Goal: Transaction & Acquisition: Purchase product/service

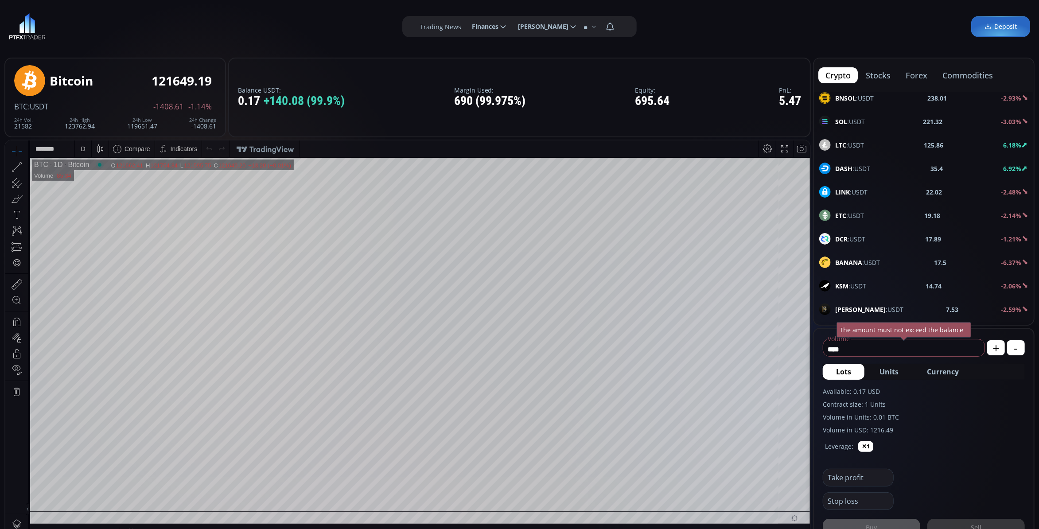
scroll to position [295, 0]
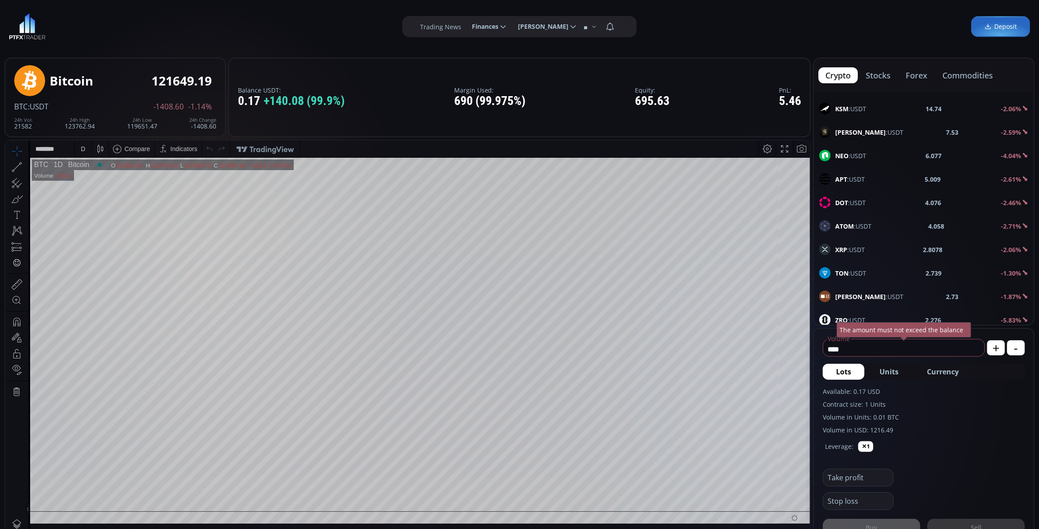
click at [851, 242] on div "XRP :USDT 2.8078 -2.06%" at bounding box center [924, 249] width 220 height 23
click at [84, 148] on div "D" at bounding box center [83, 148] width 4 height 7
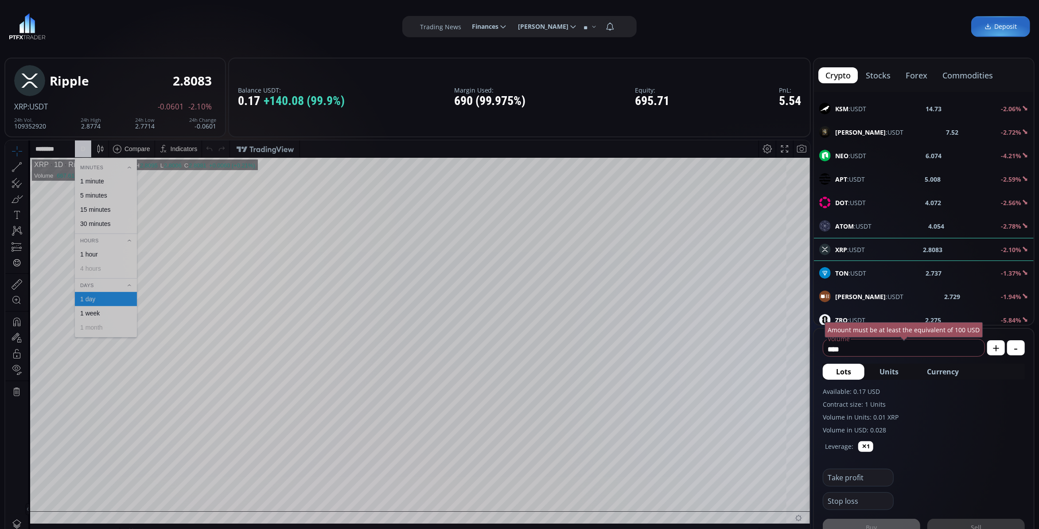
click at [104, 182] on div "1 minute" at bounding box center [92, 180] width 24 height 7
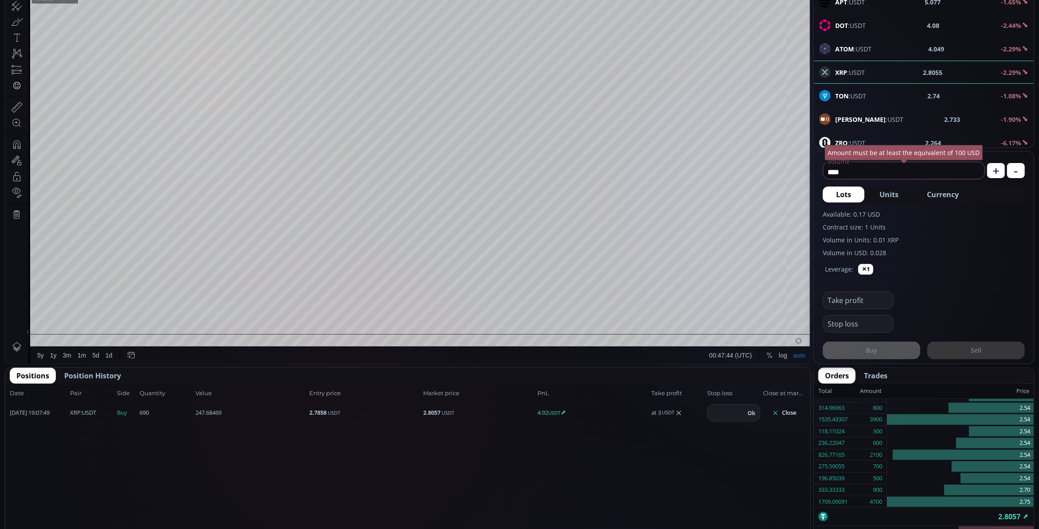
scroll to position [118, 0]
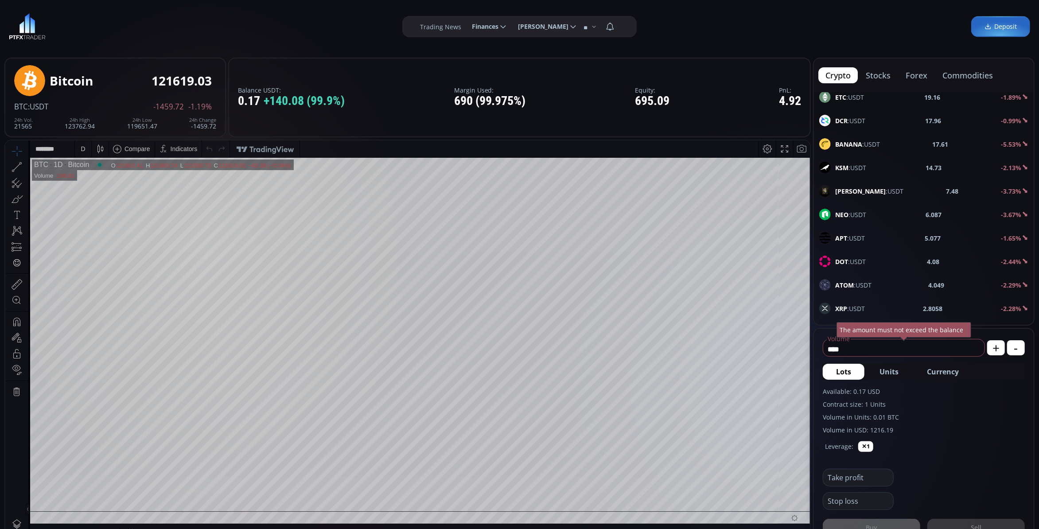
scroll to position [354, 0]
click at [856, 195] on span "XRP :USDT" at bounding box center [850, 190] width 30 height 9
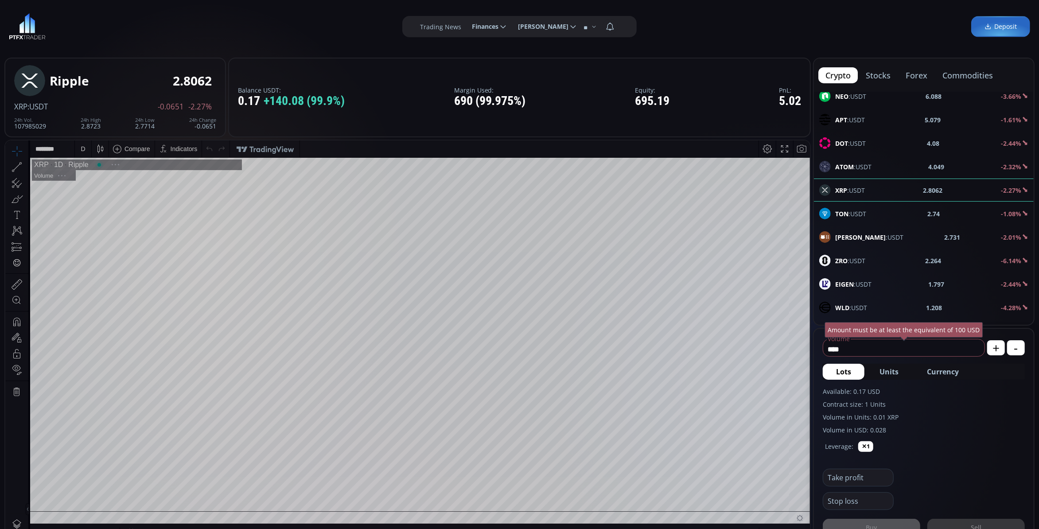
scroll to position [118, 0]
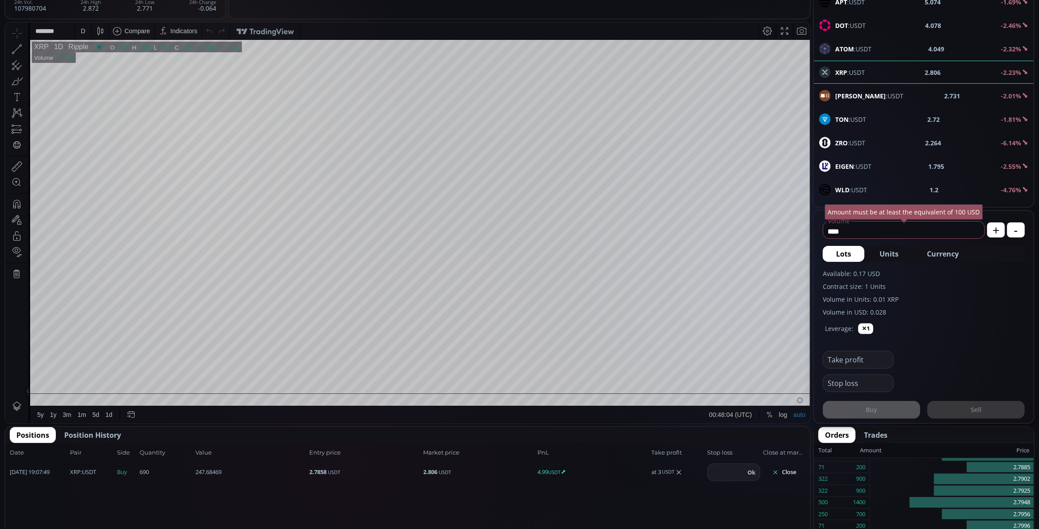
click at [79, 31] on div "D" at bounding box center [83, 31] width 8 height 17
click at [83, 56] on div "1 minute" at bounding box center [106, 63] width 62 height 14
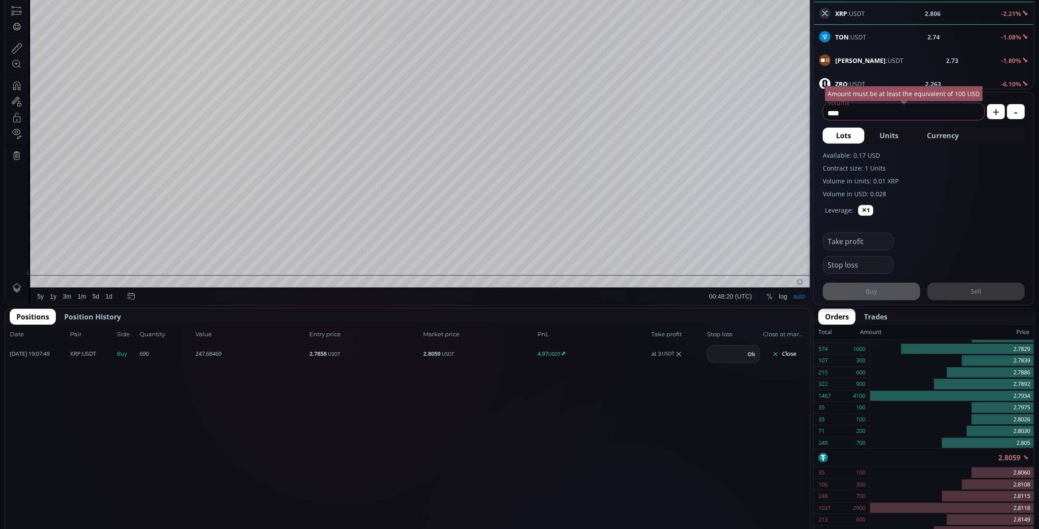
scroll to position [59, 0]
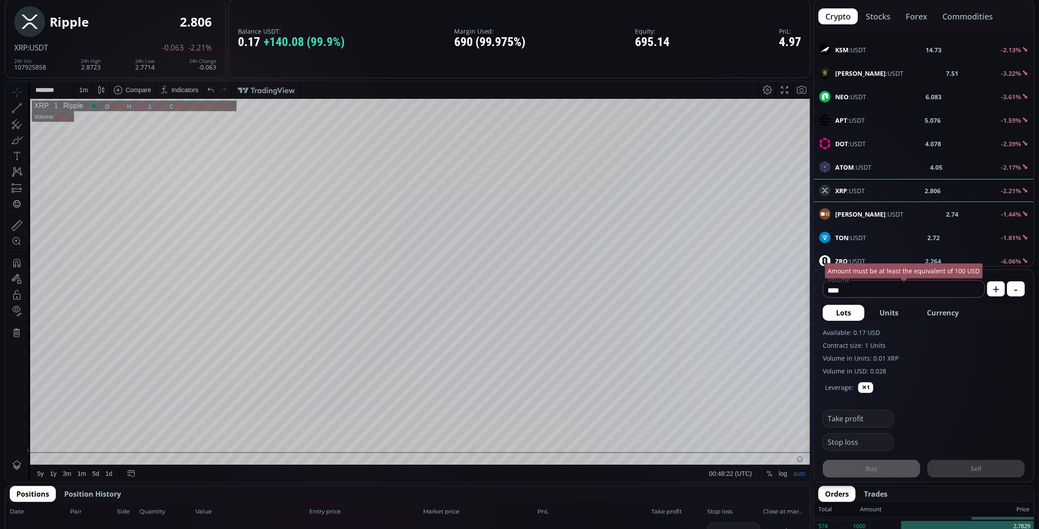
click at [79, 90] on div "1 m" at bounding box center [83, 89] width 8 height 7
click at [97, 147] on div "15 minutes" at bounding box center [95, 150] width 30 height 7
click at [75, 87] on div "15 m" at bounding box center [85, 89] width 21 height 17
click at [105, 131] on div "5 minutes" at bounding box center [106, 136] width 62 height 14
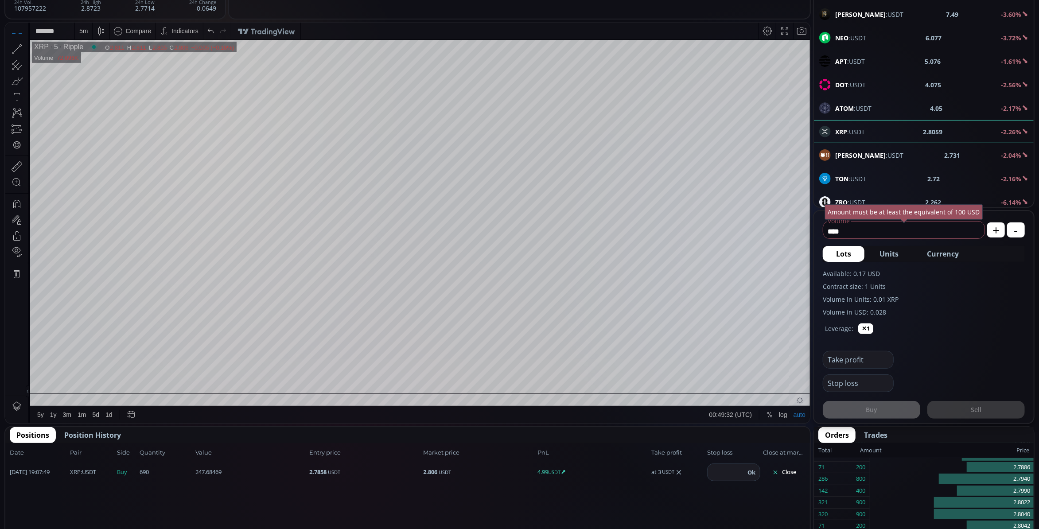
scroll to position [185, 0]
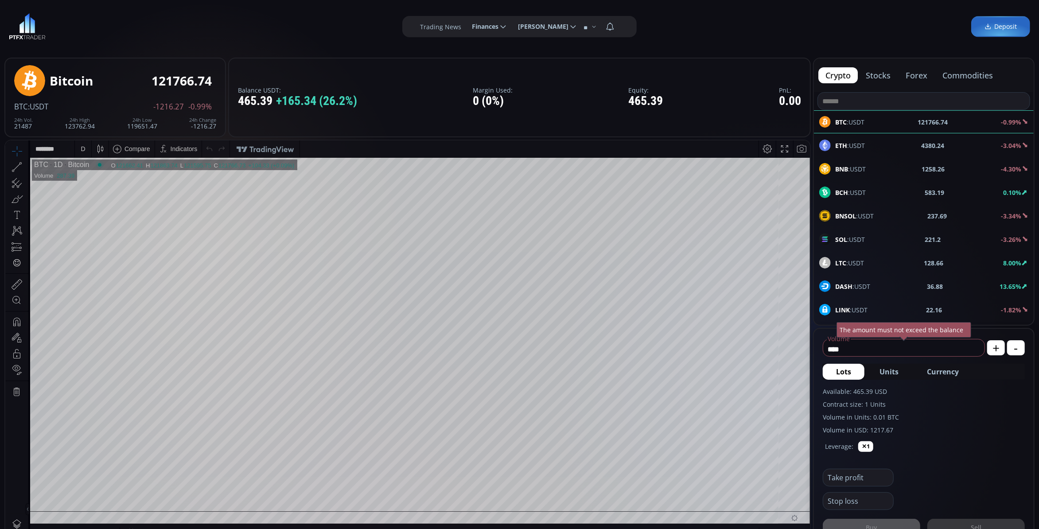
click at [916, 291] on div "DASH :USDT 36.88 13.65%" at bounding box center [923, 286] width 209 height 12
click at [87, 149] on div "D" at bounding box center [83, 148] width 16 height 17
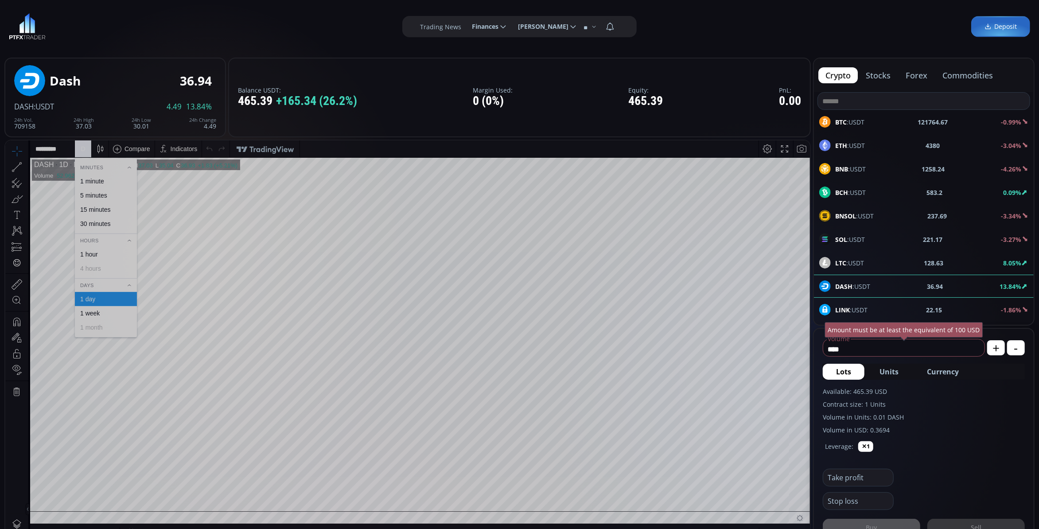
click at [113, 191] on div "5 minutes" at bounding box center [105, 194] width 54 height 7
click at [83, 150] on div "5 m" at bounding box center [83, 148] width 8 height 7
click at [108, 181] on div "1 minute" at bounding box center [105, 180] width 54 height 7
click at [810, 465] on html "Date Range 5y 1y 3m 1m 5d 1d 00:57:23 (UTC) log auto DASH 1 Dash O 35.63 H 35.9…" at bounding box center [407, 340] width 804 height 400
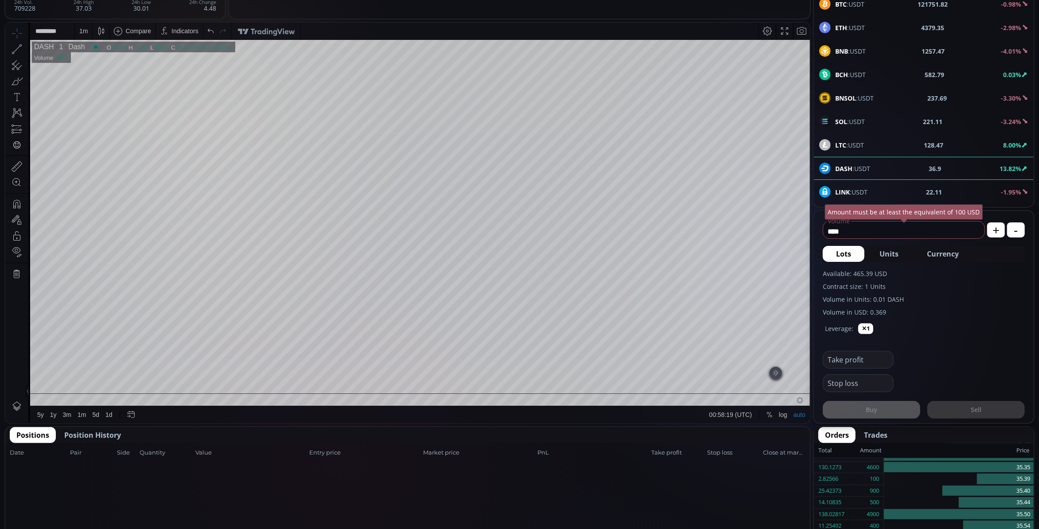
click at [951, 252] on span "Currency" at bounding box center [943, 253] width 32 height 11
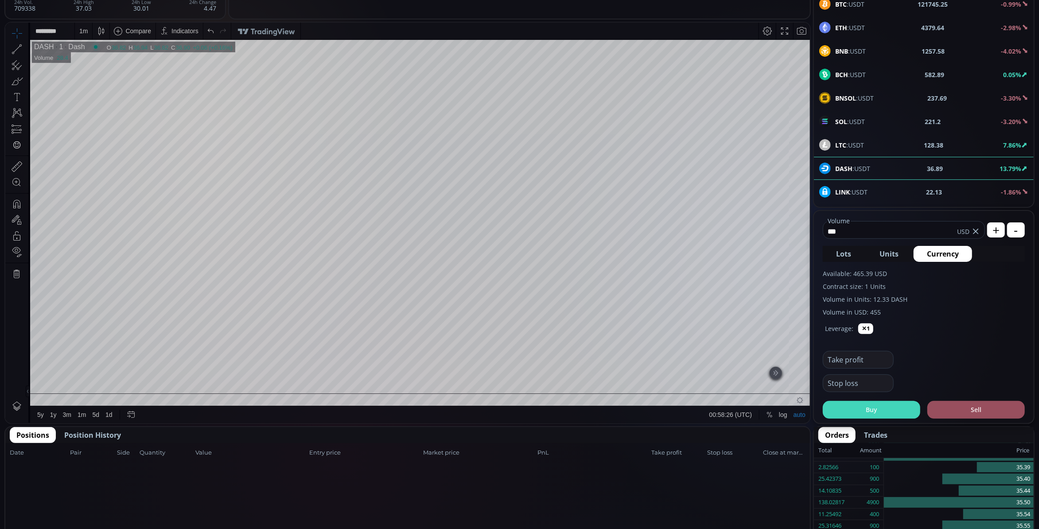
type input "***"
click at [899, 401] on button "Buy" at bounding box center [870, 410] width 97 height 18
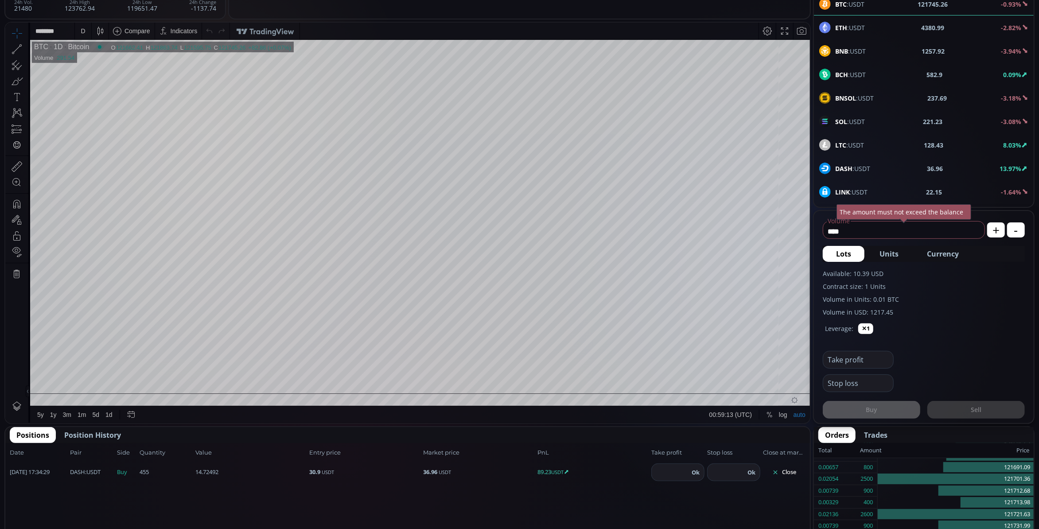
scroll to position [236, 0]
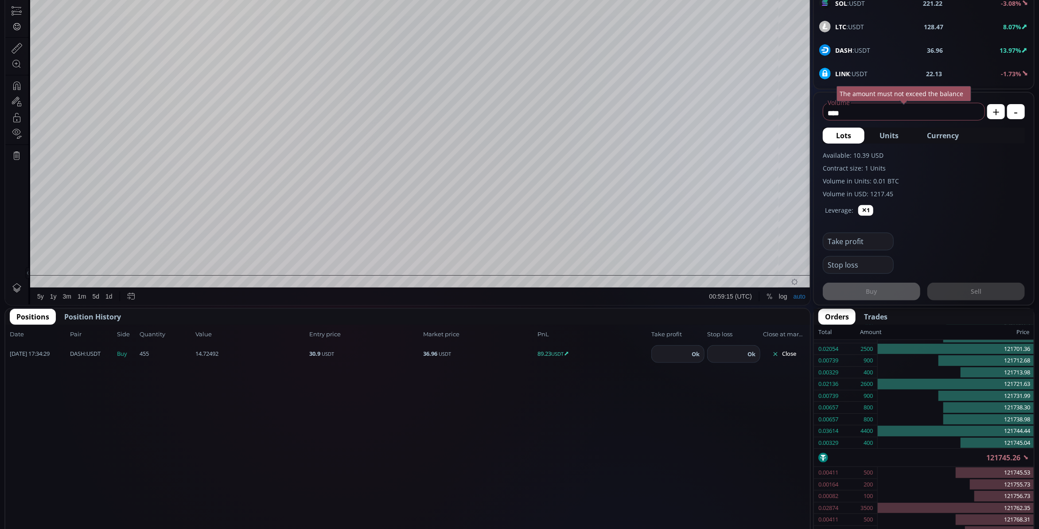
click at [777, 354] on use at bounding box center [775, 354] width 4 height 4
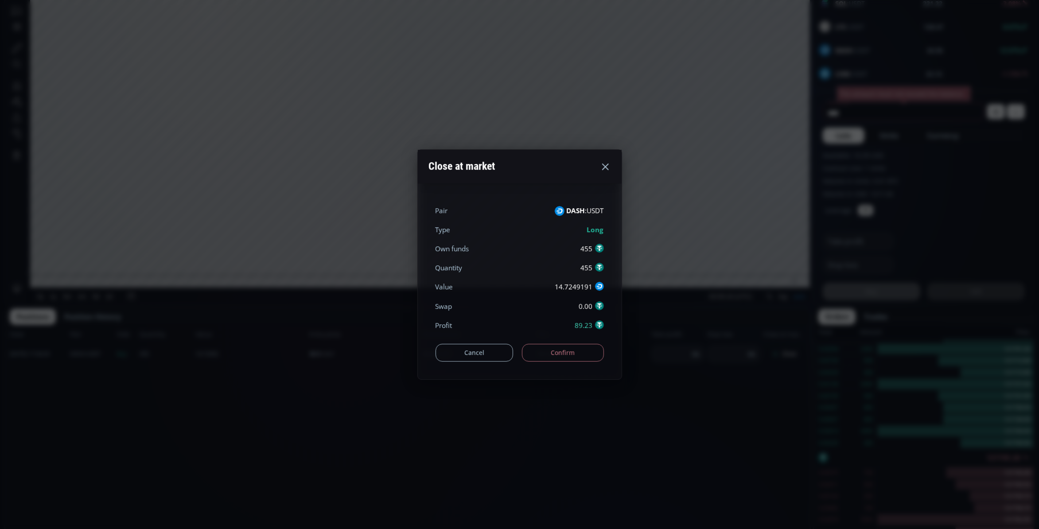
click at [580, 343] on div "Cancel Confirm" at bounding box center [519, 348] width 168 height 27
drag, startPoint x: 580, startPoint y: 343, endPoint x: 580, endPoint y: 353, distance: 10.2
click at [580, 353] on div "Cancel Confirm" at bounding box center [519, 348] width 168 height 27
click at [580, 353] on button "Confirm" at bounding box center [563, 353] width 82 height 18
